Goal: Task Accomplishment & Management: Use online tool/utility

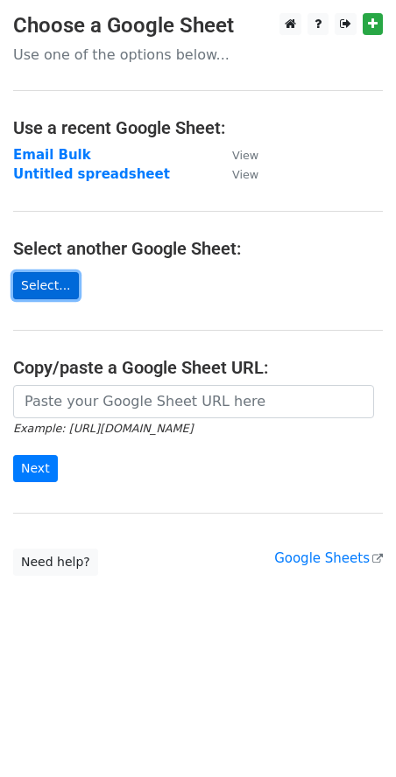
click at [42, 291] on link "Select..." at bounding box center [46, 285] width 66 height 27
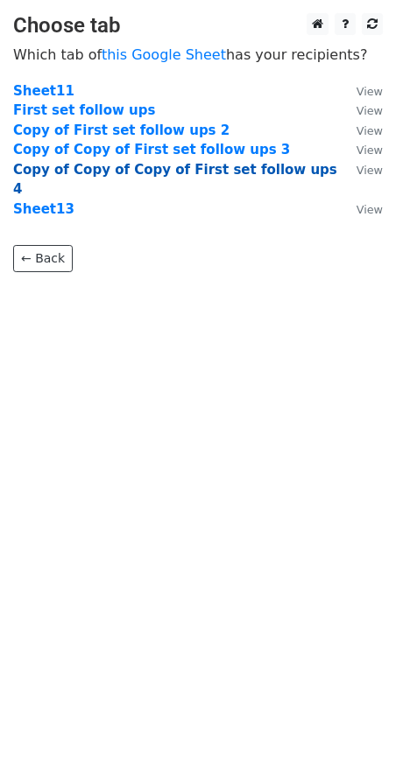
click at [137, 162] on strong "Copy of Copy of Copy of First set follow ups 4" at bounding box center [175, 180] width 324 height 36
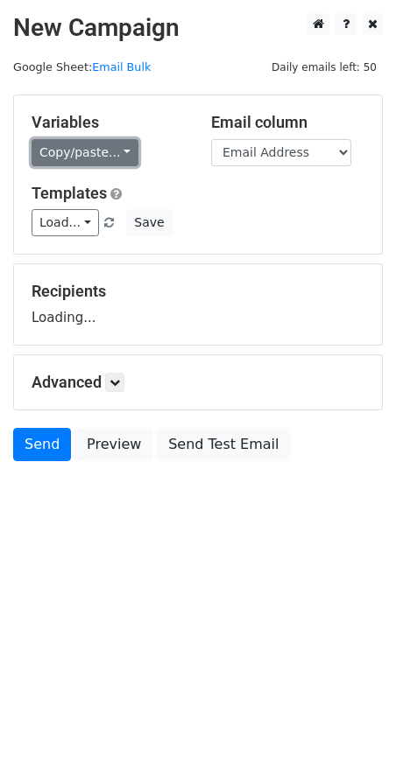
click at [108, 151] on link "Copy/paste..." at bounding box center [85, 152] width 107 height 27
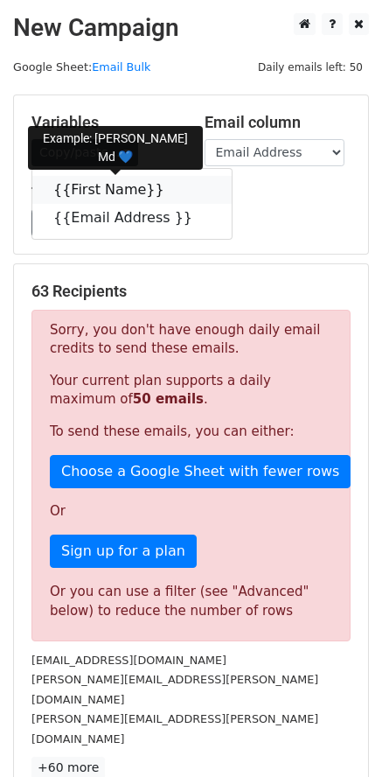
click at [122, 187] on link "{{First Name}}" at bounding box center [132, 190] width 200 height 28
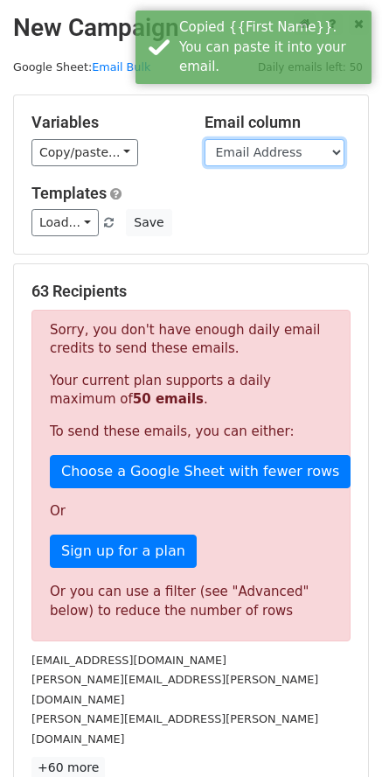
click at [338, 151] on select "First Name Email Address" at bounding box center [275, 152] width 140 height 27
click at [205, 139] on select "First Name Email Address" at bounding box center [275, 152] width 140 height 27
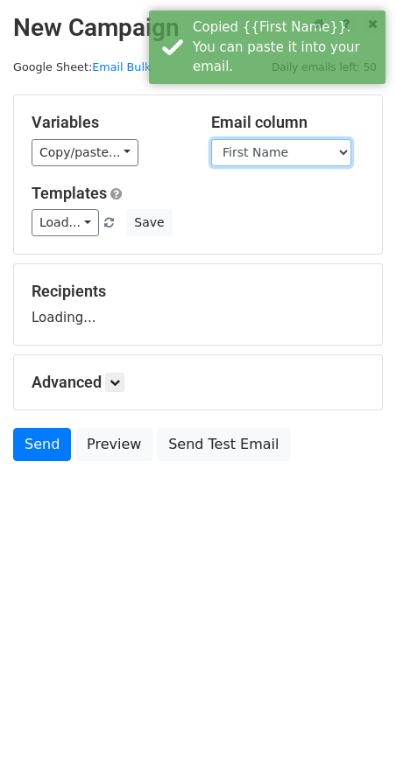
click at [281, 148] on select "First Name Email Address" at bounding box center [281, 152] width 140 height 27
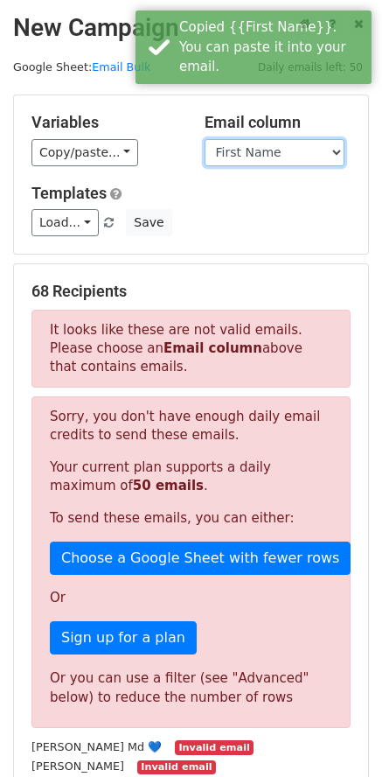
select select "Email Address"
click at [205, 139] on select "First Name Email Address" at bounding box center [275, 152] width 140 height 27
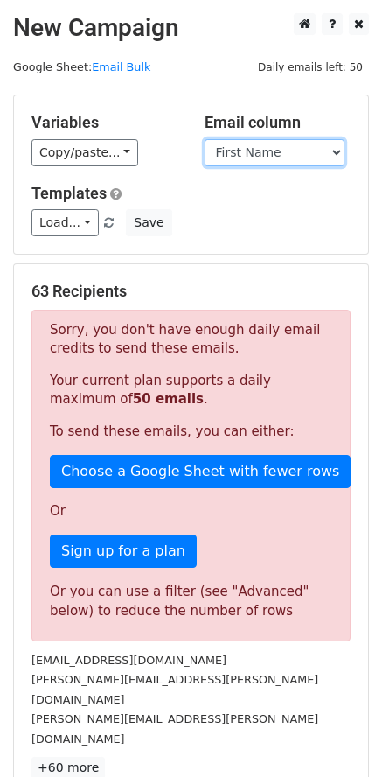
click at [291, 155] on select "First Name Email Address" at bounding box center [275, 152] width 140 height 27
click at [205, 139] on select "First Name Email Address" at bounding box center [275, 152] width 140 height 27
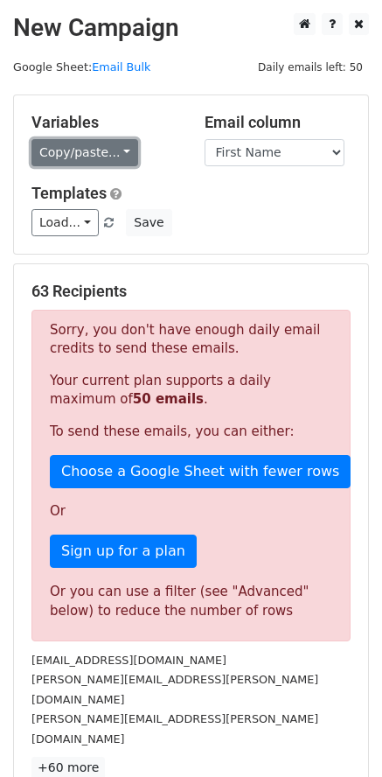
click at [106, 152] on link "Copy/paste..." at bounding box center [85, 152] width 107 height 27
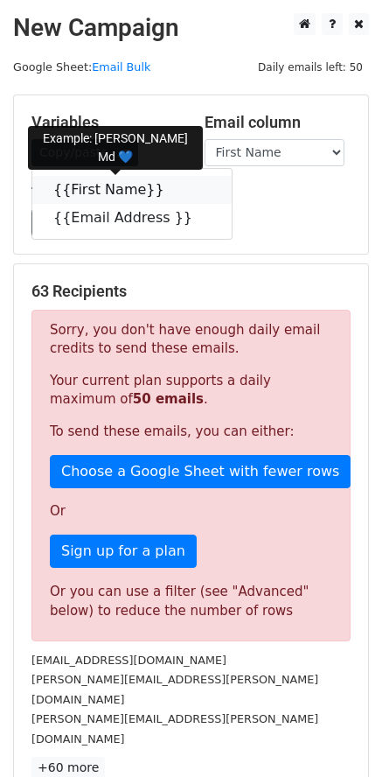
click at [113, 191] on link "{{First Name}}" at bounding box center [132, 190] width 200 height 28
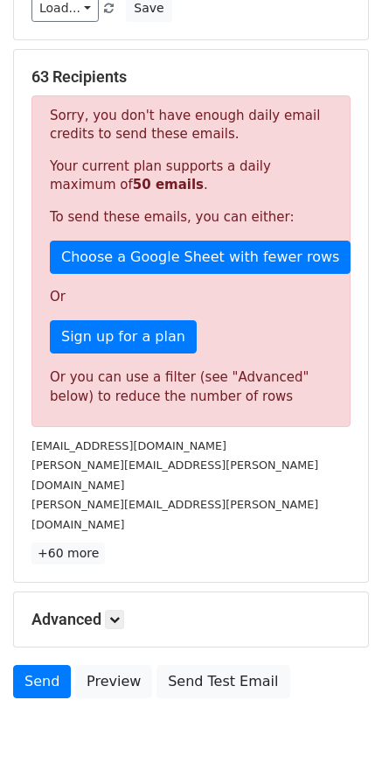
scroll to position [245, 0]
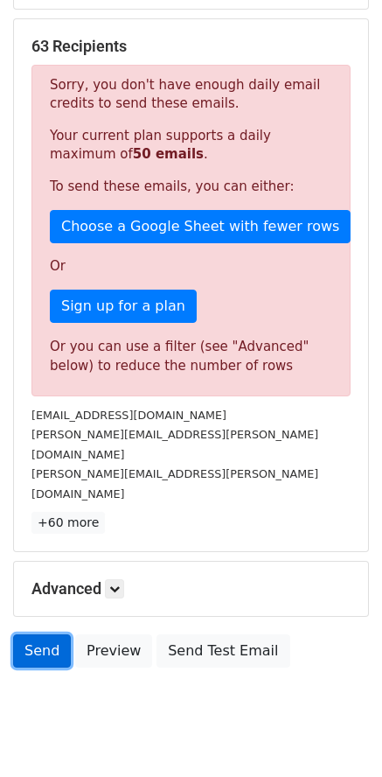
click at [26, 634] on link "Send" at bounding box center [42, 650] width 58 height 33
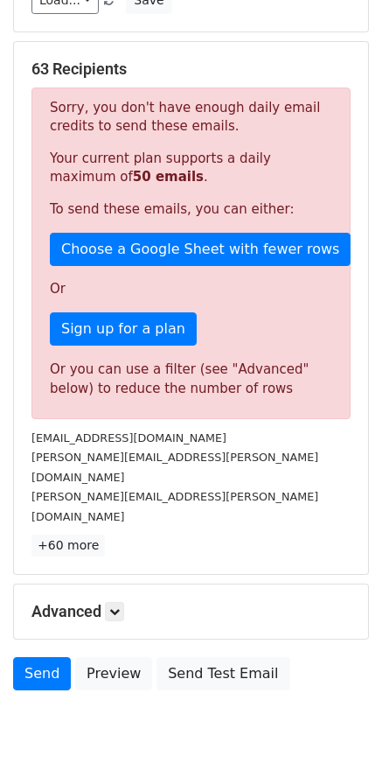
scroll to position [0, 0]
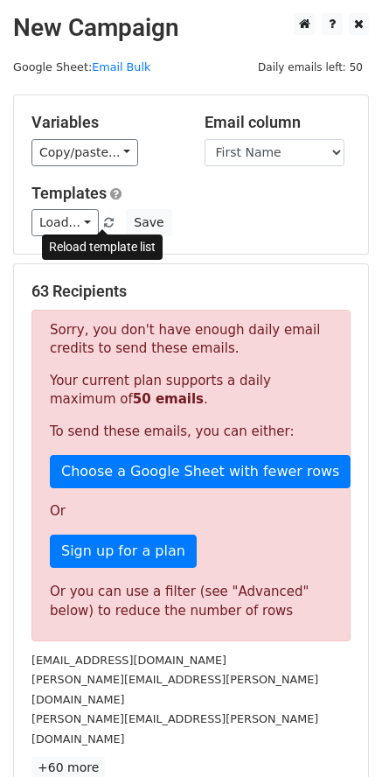
click at [102, 221] on small at bounding box center [109, 222] width 15 height 13
click at [104, 219] on span at bounding box center [109, 223] width 10 height 11
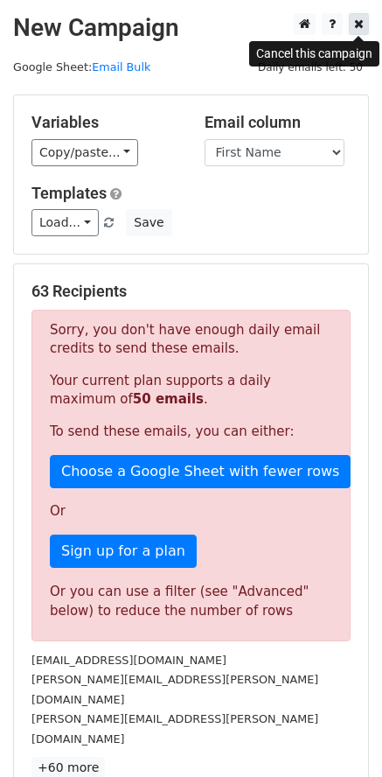
click at [355, 27] on icon at bounding box center [359, 24] width 10 height 12
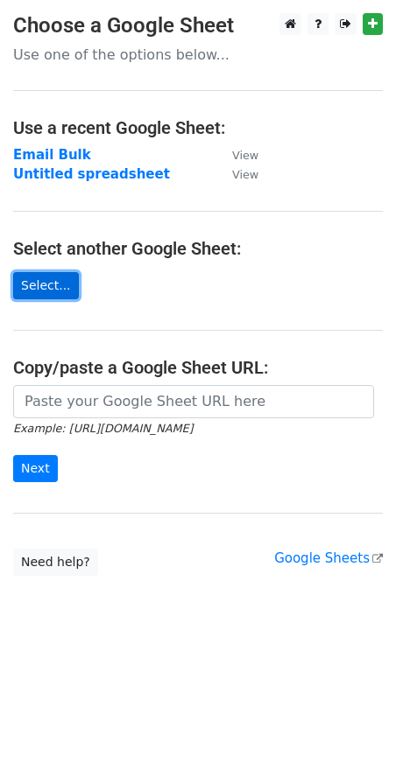
click at [53, 284] on link "Select..." at bounding box center [46, 285] width 66 height 27
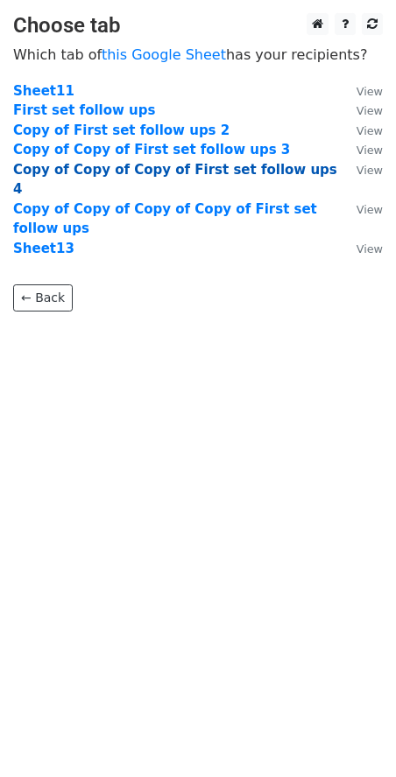
click at [144, 174] on strong "Copy of Copy of Copy of First set follow ups 4" at bounding box center [175, 180] width 324 height 36
click at [103, 173] on strong "Copy of Copy of Copy of First set follow ups 4" at bounding box center [175, 180] width 324 height 36
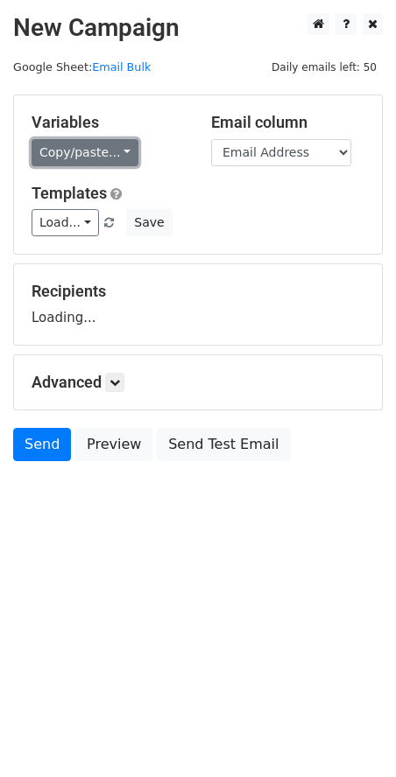
click at [106, 146] on link "Copy/paste..." at bounding box center [85, 152] width 107 height 27
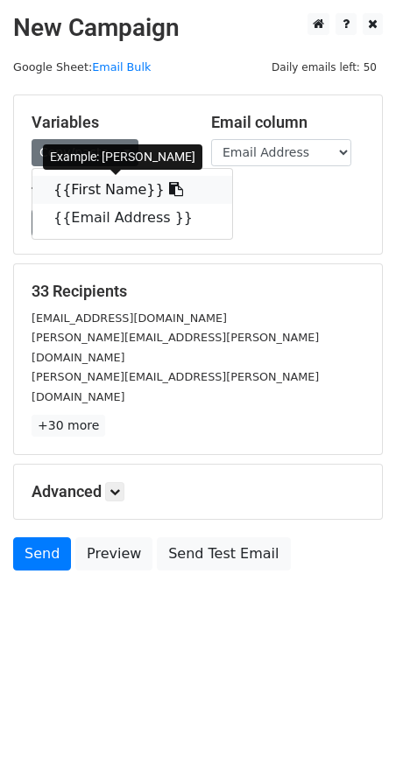
click at [122, 191] on link "{{First Name}}" at bounding box center [132, 190] width 200 height 28
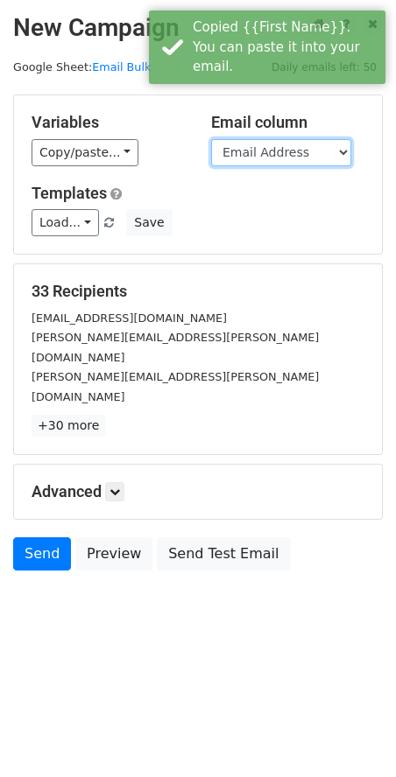
click at [320, 151] on select "First Name Email Address" at bounding box center [281, 152] width 140 height 27
click at [211, 139] on select "First Name Email Address" at bounding box center [281, 152] width 140 height 27
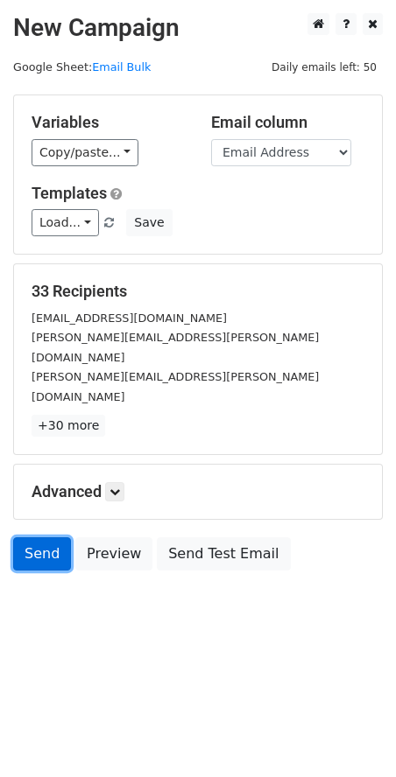
click at [27, 537] on link "Send" at bounding box center [42, 553] width 58 height 33
